Goal: Check status

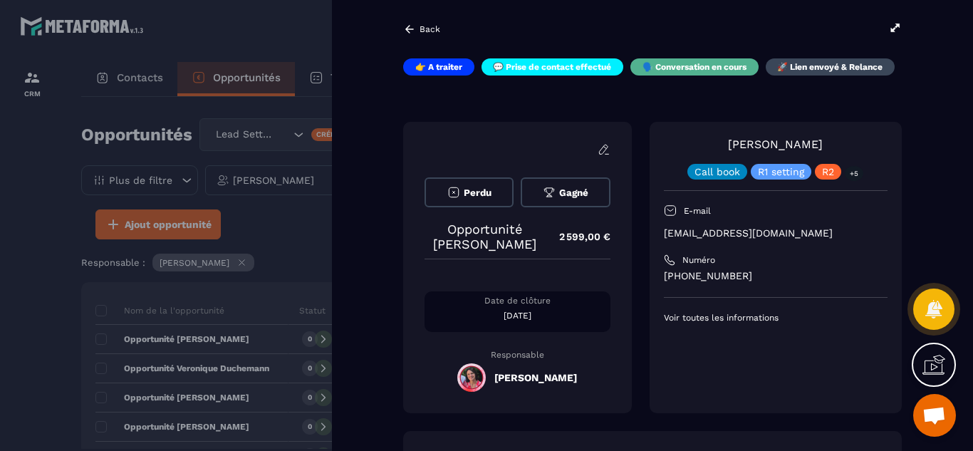
scroll to position [427, 0]
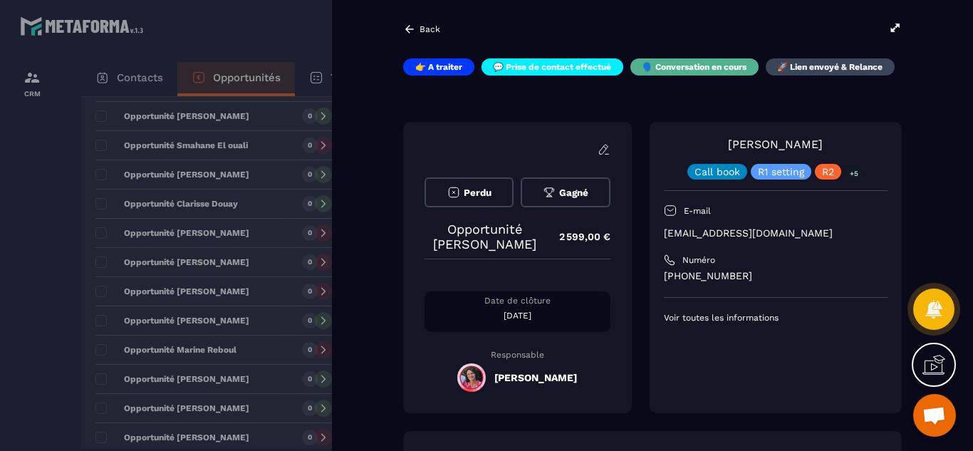
click at [650, 290] on div "[PERSON_NAME] Call book R1 setting R2 +5 E-mail [EMAIL_ADDRESS][DOMAIN_NAME] Nu…" at bounding box center [776, 267] width 252 height 291
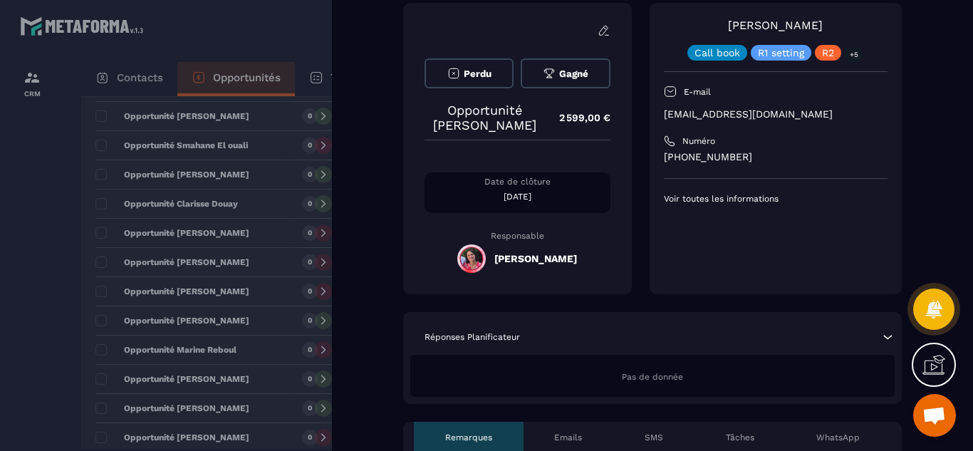
scroll to position [114, 0]
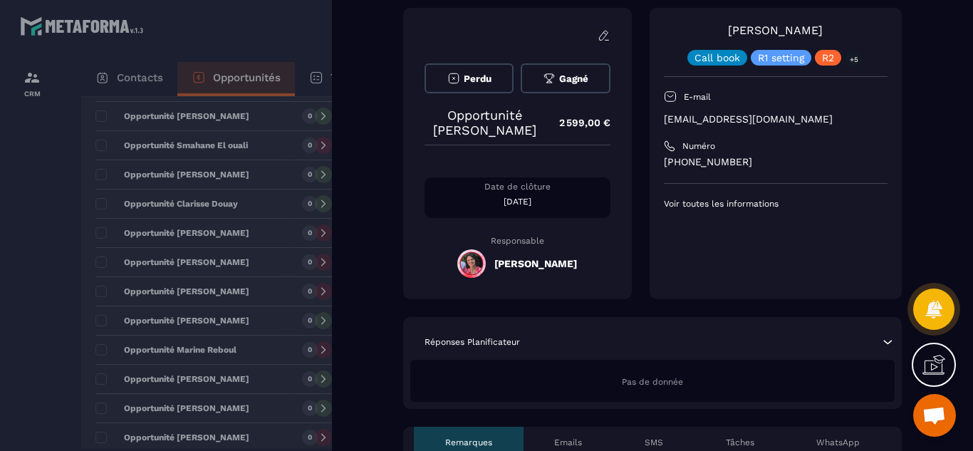
click at [29, 269] on div at bounding box center [486, 225] width 973 height 451
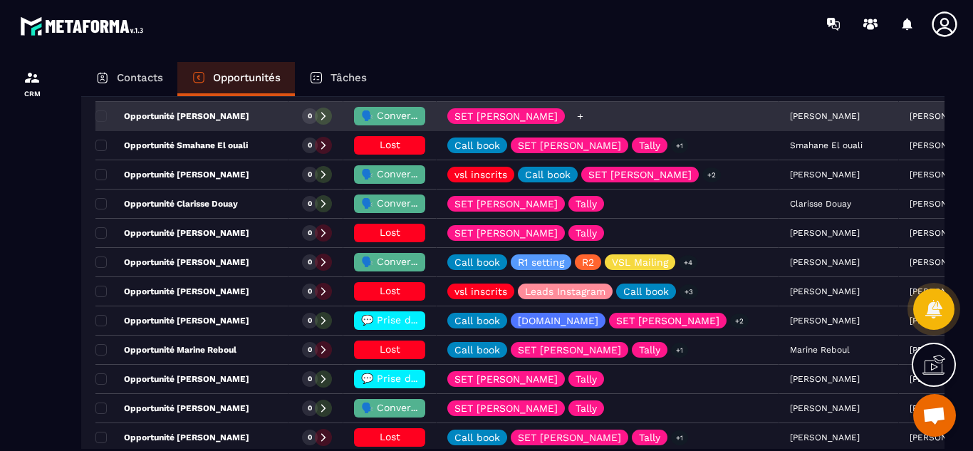
click at [726, 117] on div "SET [PERSON_NAME]" at bounding box center [608, 117] width 343 height 28
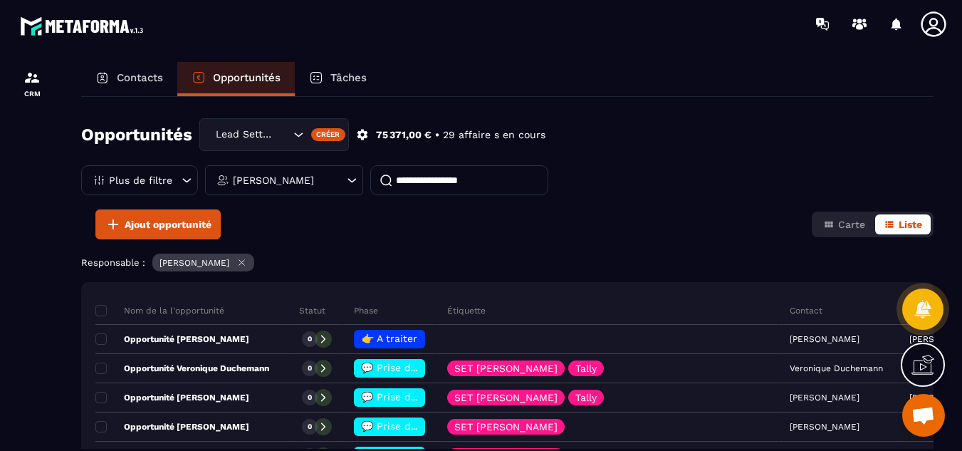
click at [345, 181] on icon at bounding box center [352, 180] width 14 height 14
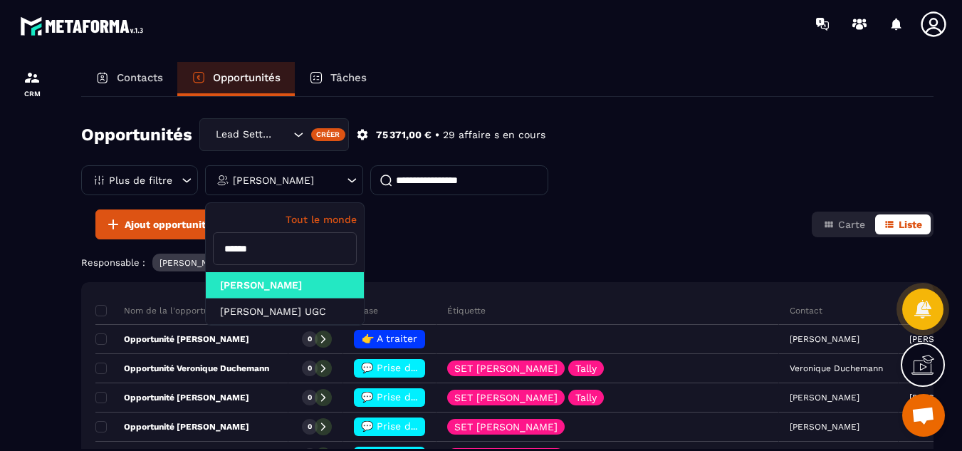
click at [289, 256] on input "******" at bounding box center [285, 248] width 144 height 33
type input "*"
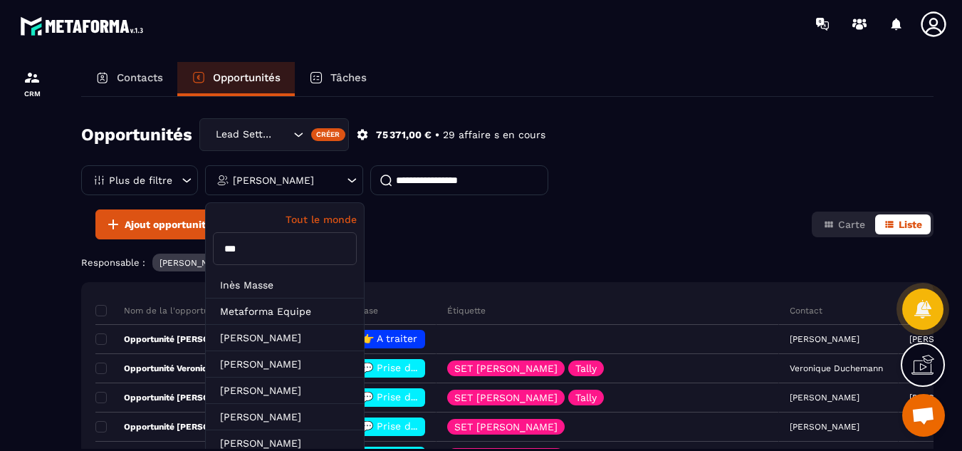
type input "****"
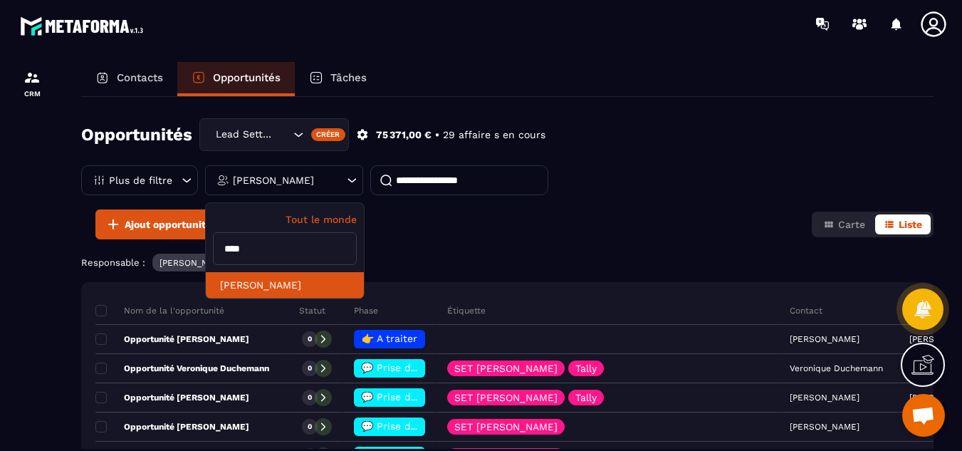
click at [281, 288] on li "[PERSON_NAME]" at bounding box center [285, 285] width 158 height 26
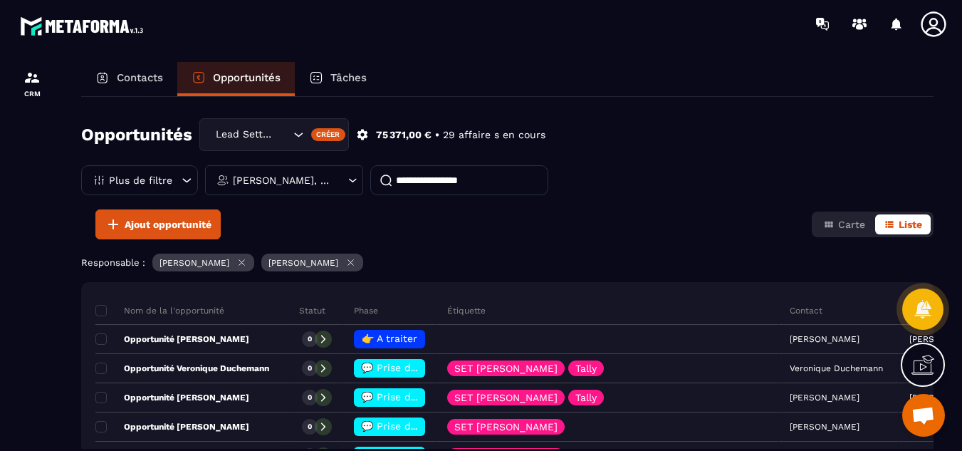
click at [239, 266] on icon at bounding box center [241, 262] width 11 height 11
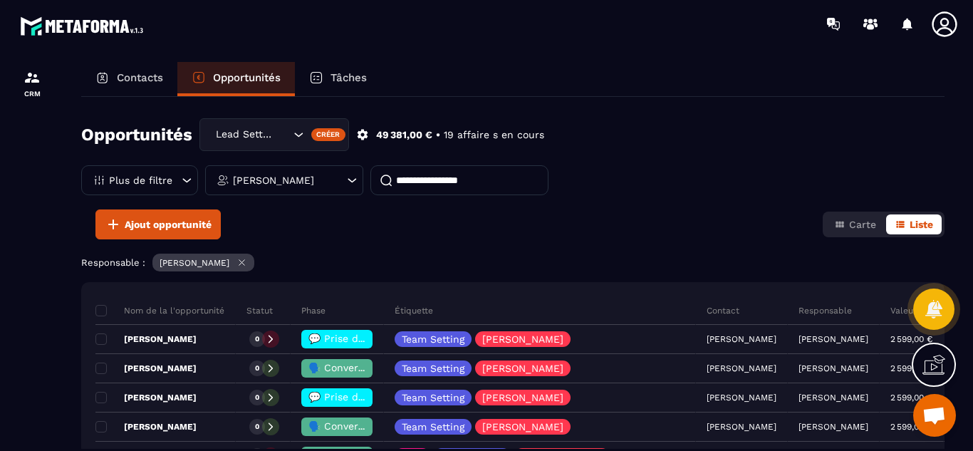
click at [362, 241] on div "Opportunités Lead Setting Créer 49 381,00 € • 19 affaire s en cours Plus de fil…" at bounding box center [512, 273] width 863 height 352
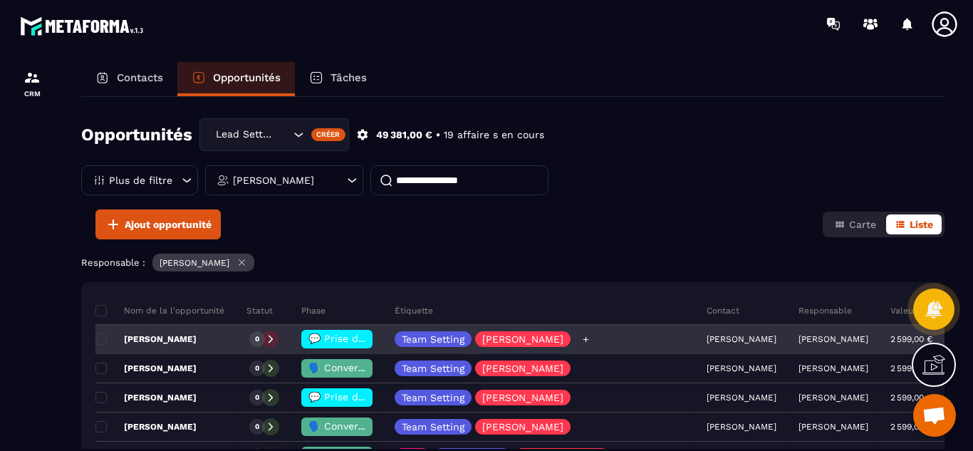
click at [597, 339] on div "Team Setting [PERSON_NAME]" at bounding box center [540, 340] width 312 height 28
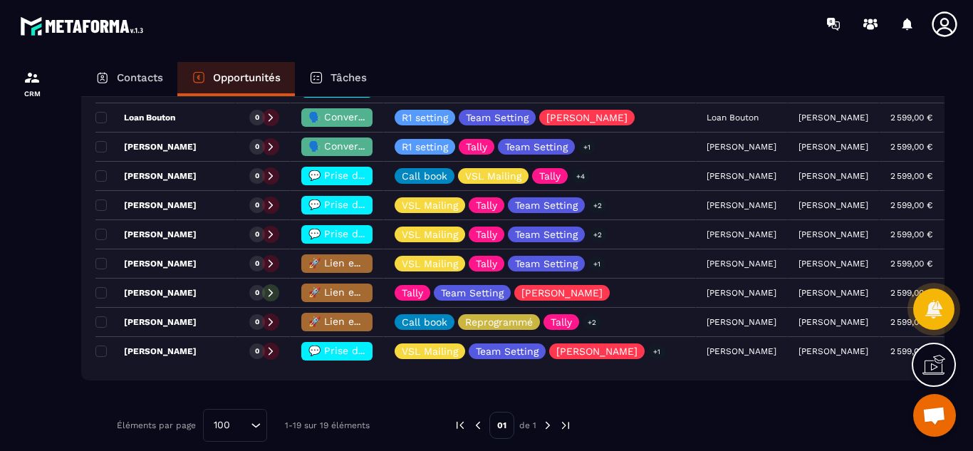
scroll to position [513, 0]
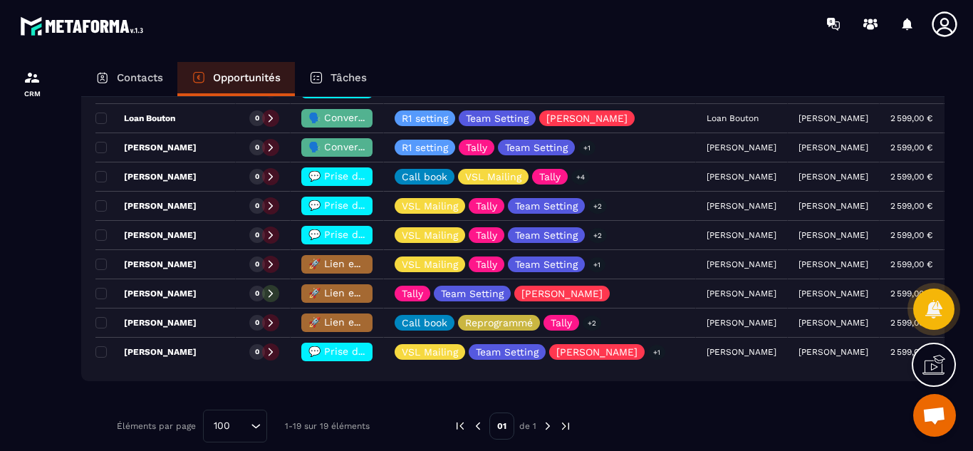
click at [632, 66] on div "Contacts Opportunités Tâches" at bounding box center [512, 79] width 863 height 34
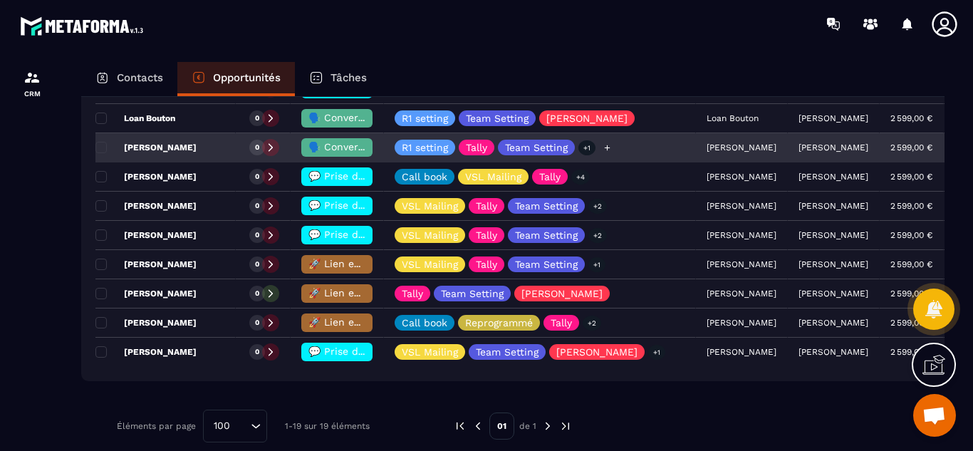
click at [630, 151] on div "R1 setting Tally Team Setting +1" at bounding box center [540, 148] width 312 height 28
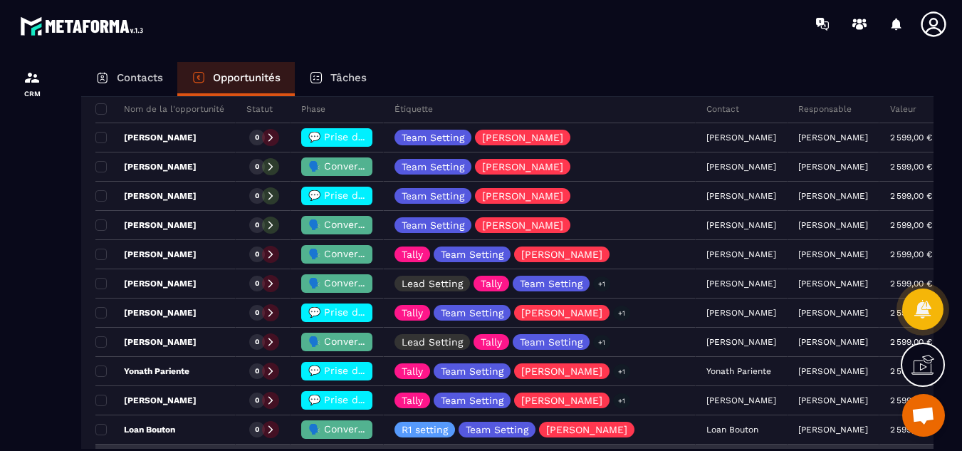
scroll to position [199, 0]
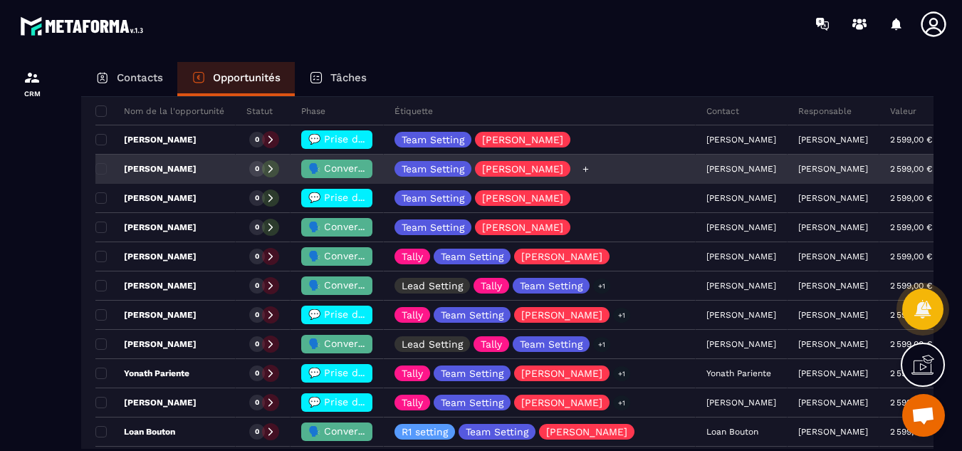
click at [600, 179] on div "Team Setting [PERSON_NAME]" at bounding box center [540, 169] width 312 height 28
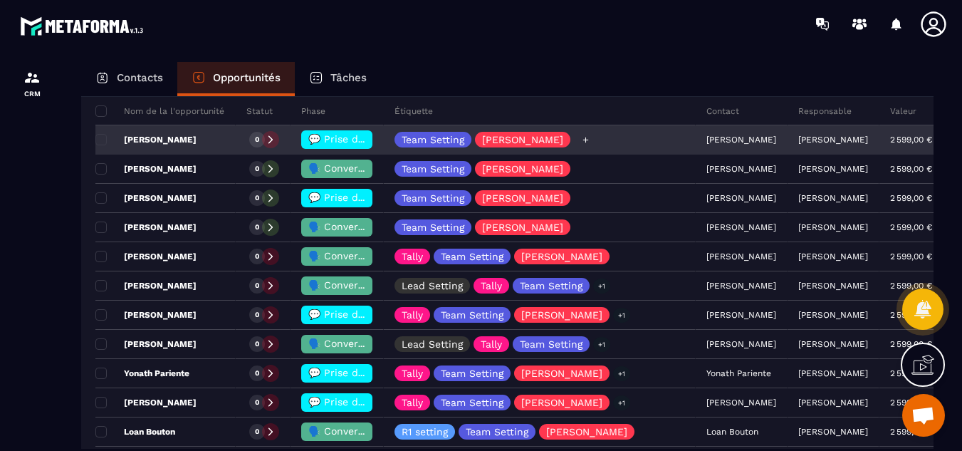
click at [595, 139] on div "Team Setting [PERSON_NAME]" at bounding box center [540, 140] width 312 height 28
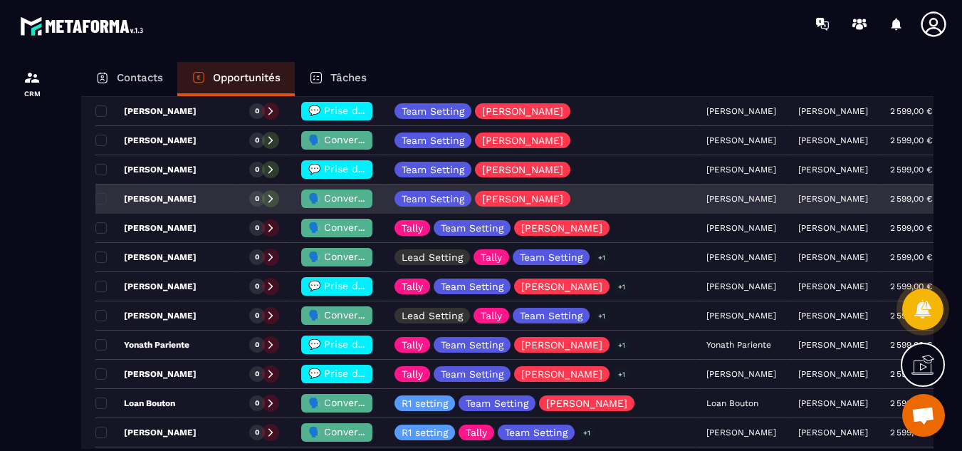
click at [336, 196] on span "🗣️ Conversation en cours" at bounding box center [371, 197] width 126 height 11
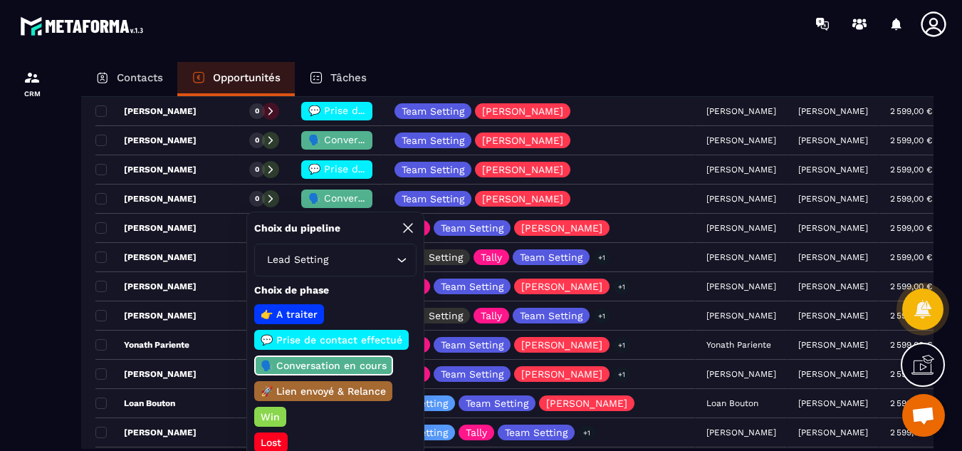
click at [317, 395] on p "🚀 Lien envoyé & Relance" at bounding box center [324, 391] width 130 height 14
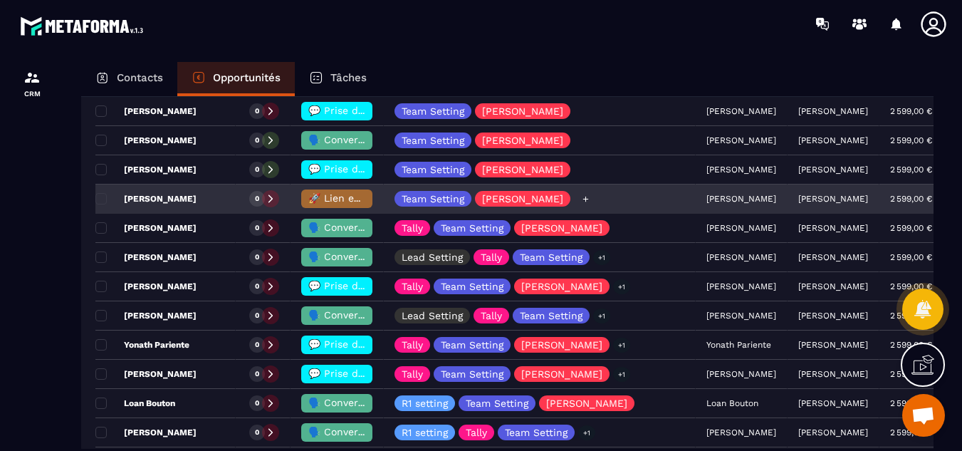
click at [590, 204] on div "Team Setting [PERSON_NAME]" at bounding box center [540, 199] width 312 height 28
click at [262, 199] on div at bounding box center [270, 198] width 17 height 17
